Goal: Navigation & Orientation: Find specific page/section

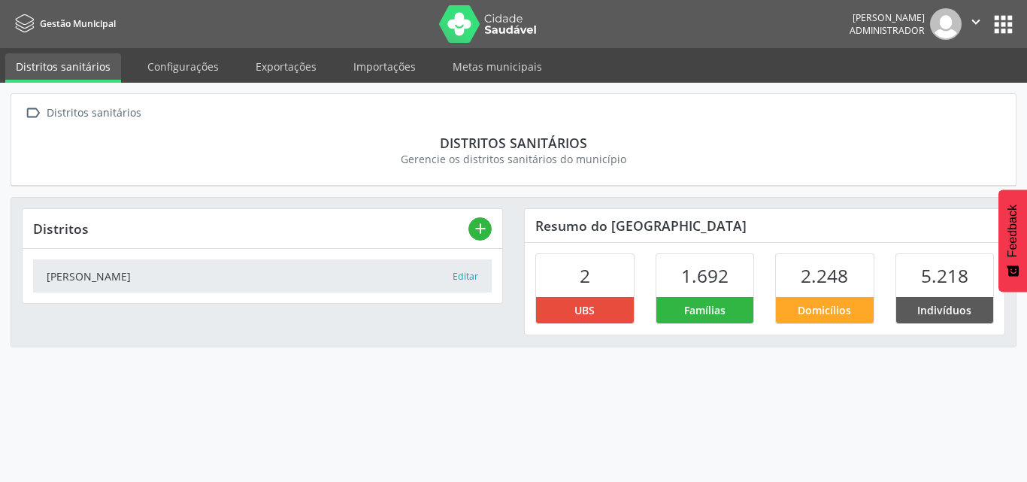
click at [1016, 26] on button "apps" at bounding box center [1003, 24] width 26 height 26
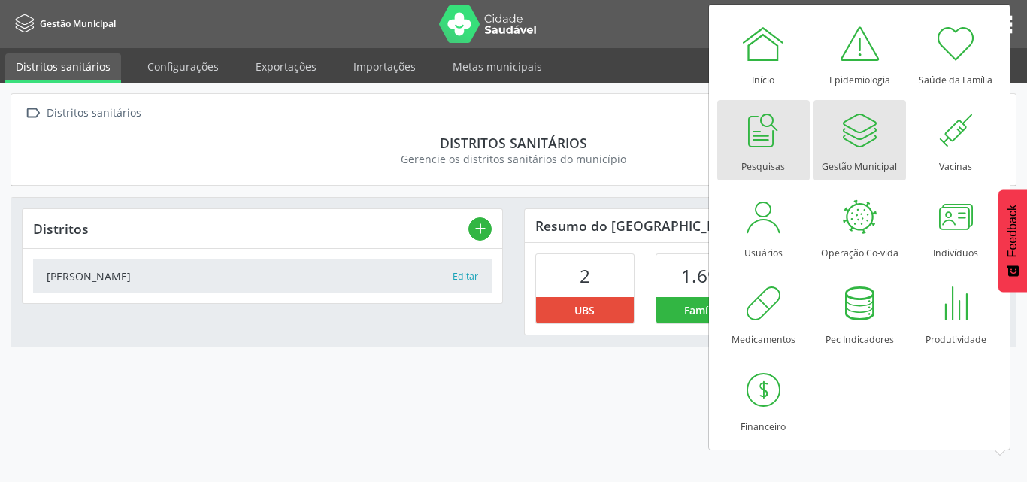
click at [761, 132] on div at bounding box center [763, 130] width 45 height 45
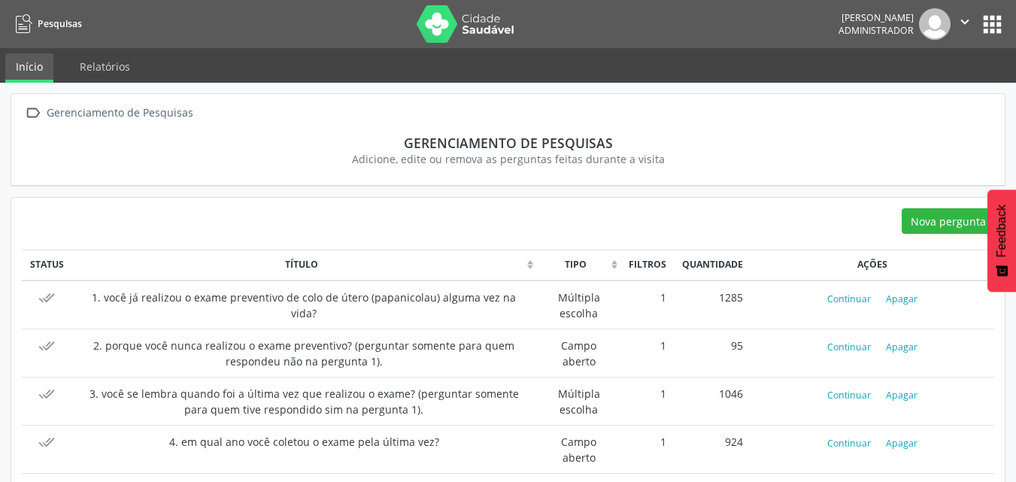
click at [62, 12] on link "Pesquisas" at bounding box center [46, 23] width 71 height 25
click at [64, 26] on span "Pesquisas" at bounding box center [60, 23] width 44 height 13
click at [51, 21] on span "Pesquisas" at bounding box center [60, 23] width 44 height 13
click at [993, 29] on button "apps" at bounding box center [992, 24] width 26 height 26
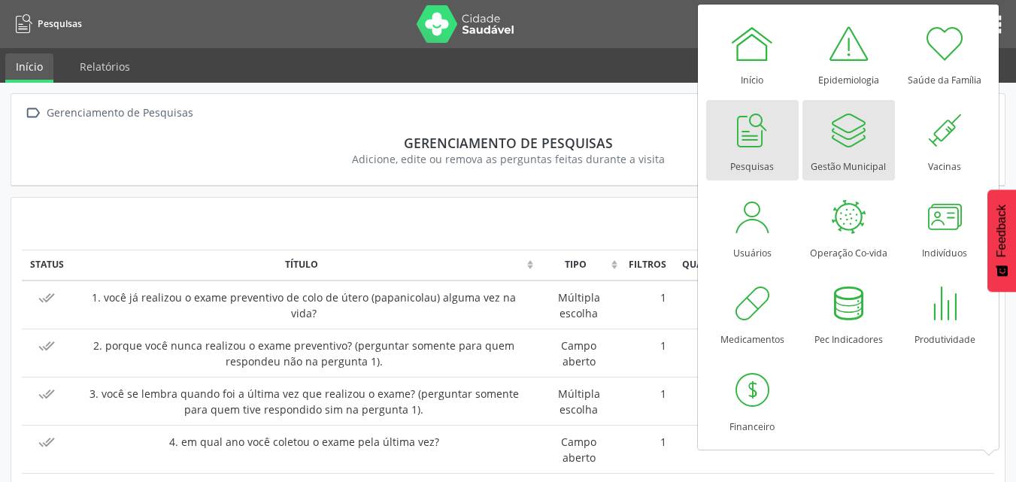
click at [830, 134] on div at bounding box center [847, 130] width 45 height 45
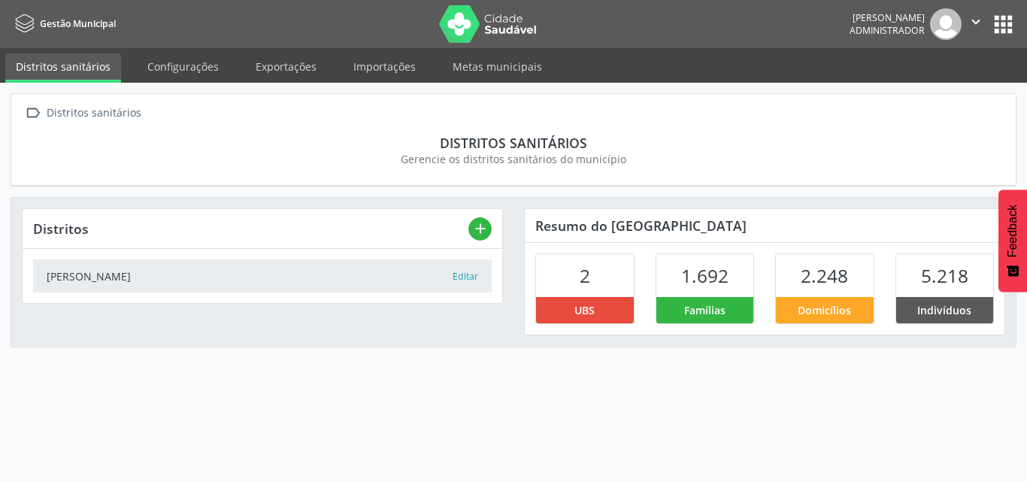
click at [62, 20] on span "Gestão Municipal" at bounding box center [78, 23] width 76 height 13
click at [1001, 26] on button "apps" at bounding box center [1003, 24] width 26 height 26
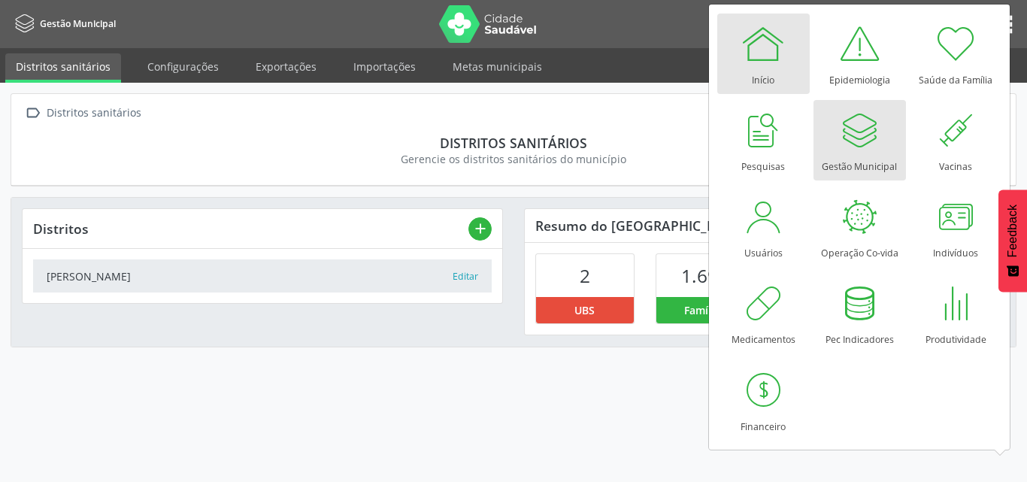
click at [762, 53] on div at bounding box center [763, 43] width 45 height 45
